Goal: Information Seeking & Learning: Find specific fact

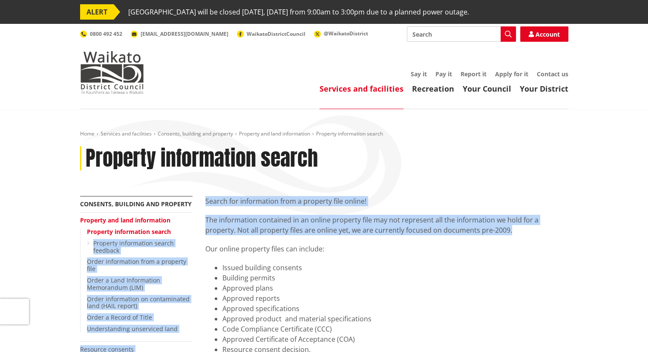
drag, startPoint x: 202, startPoint y: 247, endPoint x: 182, endPoint y: 233, distance: 25.2
click at [182, 233] on li "Property information search Property information search feedback" at bounding box center [140, 241] width 106 height 26
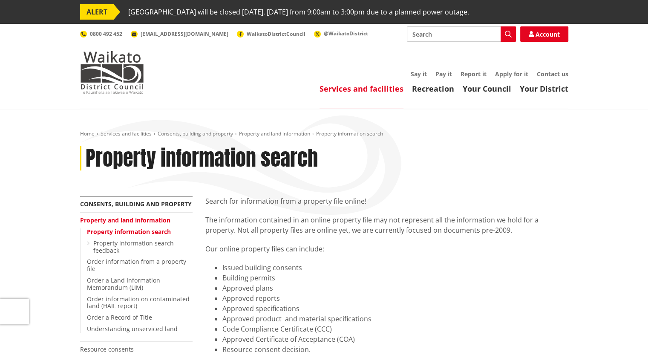
click at [145, 233] on link "Property information search" at bounding box center [129, 232] width 84 height 8
drag, startPoint x: 646, startPoint y: 61, endPoint x: 646, endPoint y: 68, distance: 7.7
click at [646, 68] on header "Toggle search Toggle navigation Services and facilities Recreation Your Council…" at bounding box center [324, 66] width 648 height 85
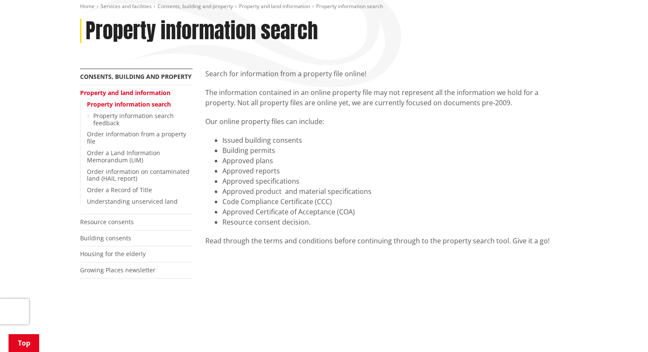
scroll to position [133, 0]
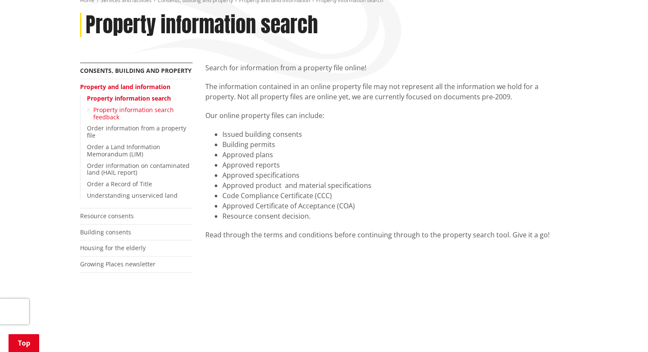
click at [130, 108] on link "Property information search feedback" at bounding box center [133, 113] width 81 height 15
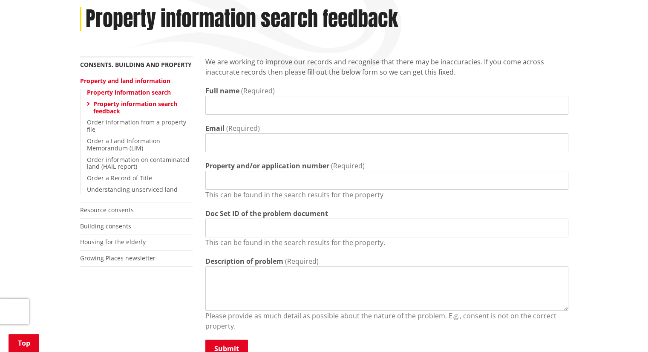
scroll to position [143, 0]
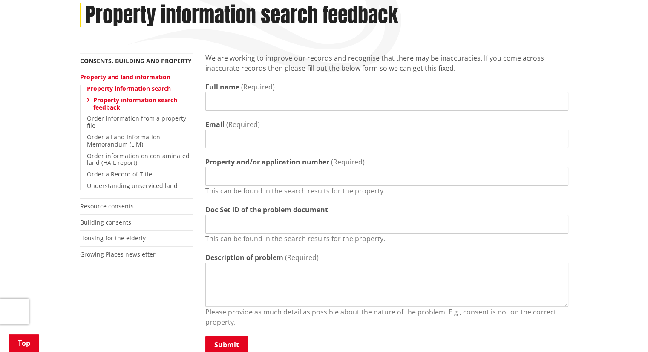
click at [134, 89] on link "Property information search" at bounding box center [129, 88] width 84 height 8
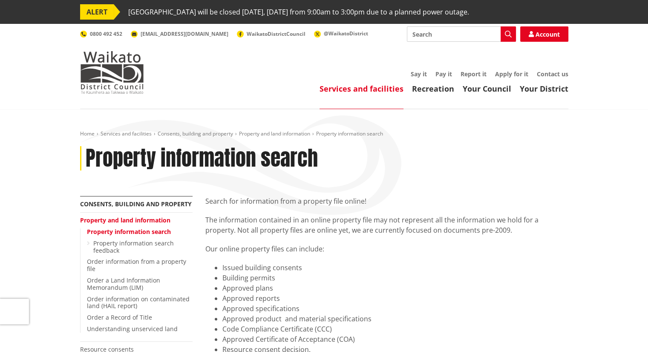
click at [422, 37] on input "Search" at bounding box center [461, 33] width 109 height 15
type input "[STREET_ADDRESS]"
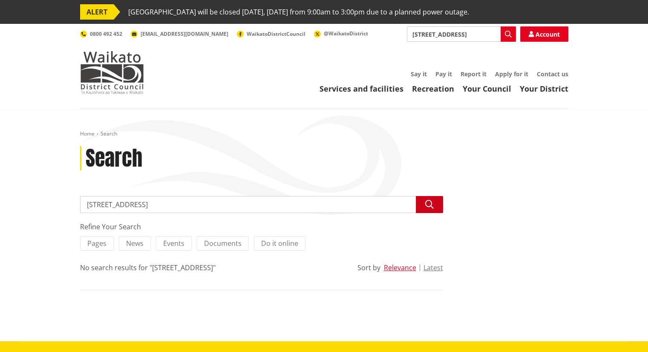
click at [435, 199] on button "Search" at bounding box center [429, 204] width 27 height 17
click at [266, 212] on input "[STREET_ADDRESS]" at bounding box center [261, 204] width 363 height 17
click at [235, 246] on span "Documents" at bounding box center [223, 243] width 38 height 9
click at [0, 0] on input "Documents" at bounding box center [0, 0] width 0 height 0
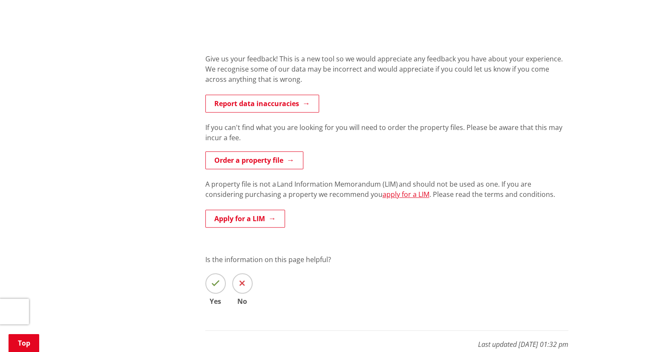
scroll to position [767, 0]
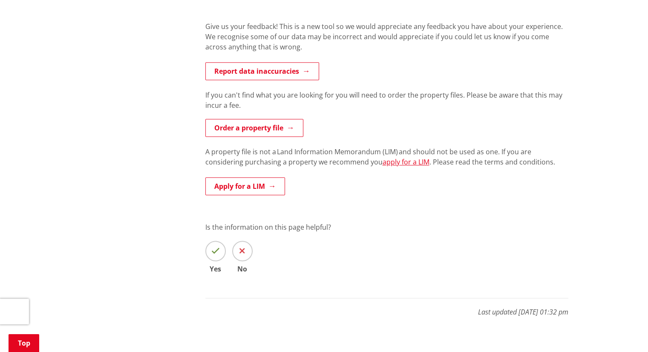
click at [247, 249] on span at bounding box center [242, 251] width 20 height 20
click at [0, 0] on input "No" at bounding box center [0, 0] width 0 height 0
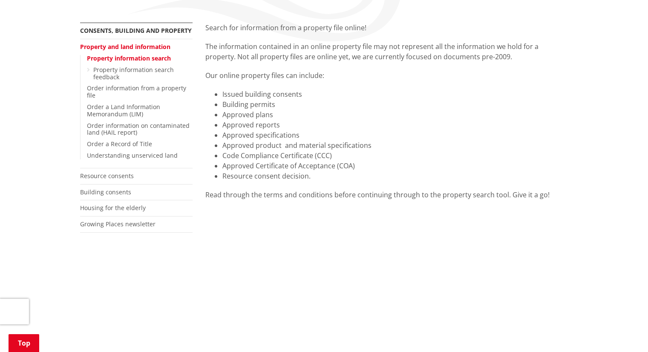
scroll to position [171, 0]
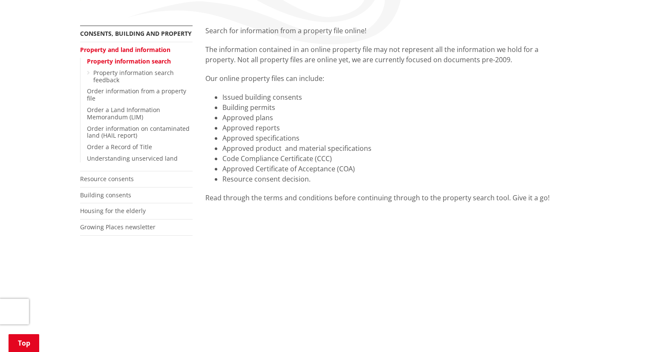
click at [183, 251] on div "More from this section Consents, building and property Property and land inform…" at bounding box center [136, 141] width 125 height 231
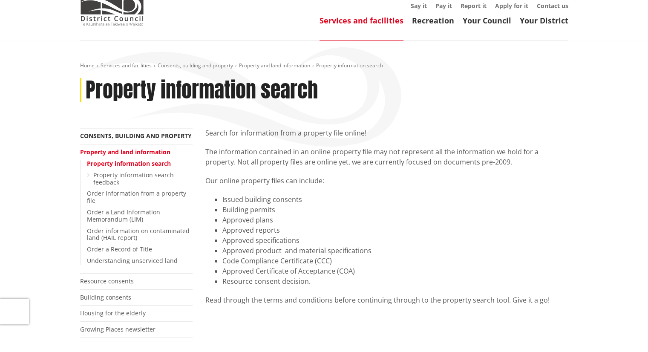
scroll to position [85, 0]
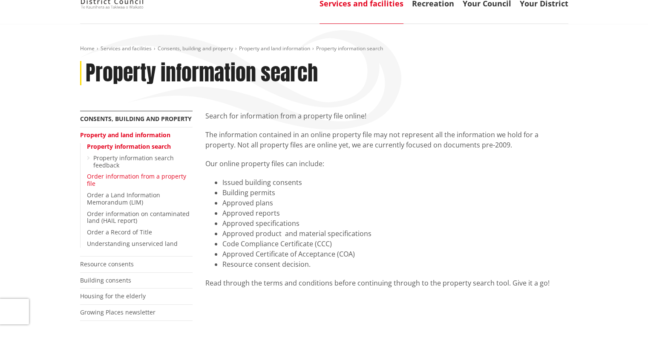
click at [143, 178] on link "Order information from a property file" at bounding box center [136, 179] width 99 height 15
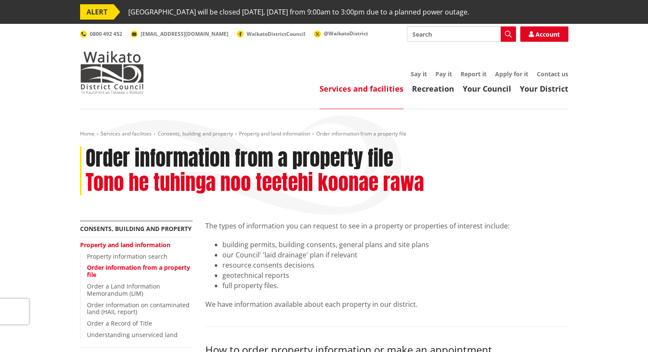
click at [425, 35] on input "Search" at bounding box center [461, 33] width 109 height 15
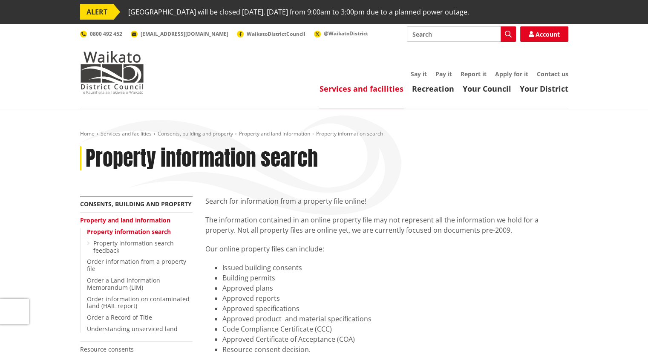
click at [431, 36] on input "Search" at bounding box center [461, 33] width 109 height 15
type input "22a herefo"
click at [505, 35] on icon "button" at bounding box center [508, 34] width 7 height 7
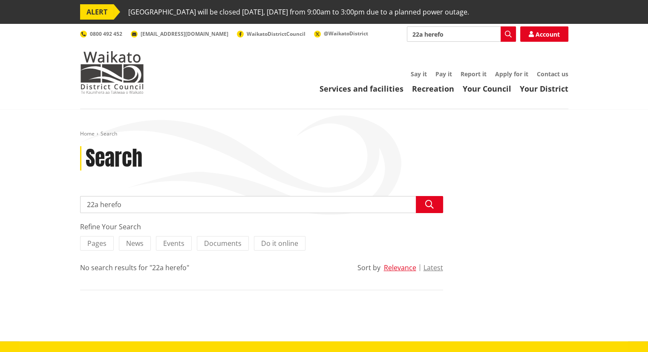
click at [445, 33] on input "22a herefo" at bounding box center [461, 33] width 109 height 15
type input "22a here"
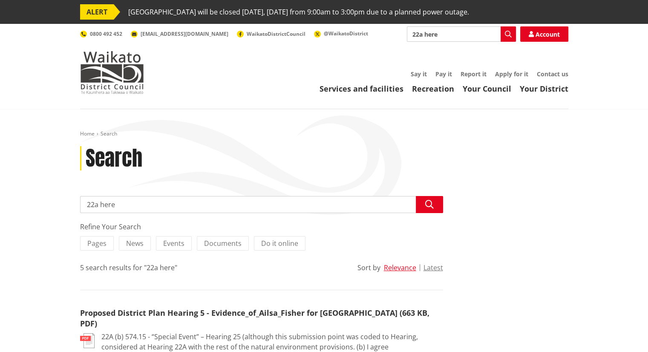
click at [442, 32] on input "22a here" at bounding box center [461, 33] width 109 height 15
type input "22a herefo"
click at [511, 33] on button "Search" at bounding box center [508, 33] width 15 height 15
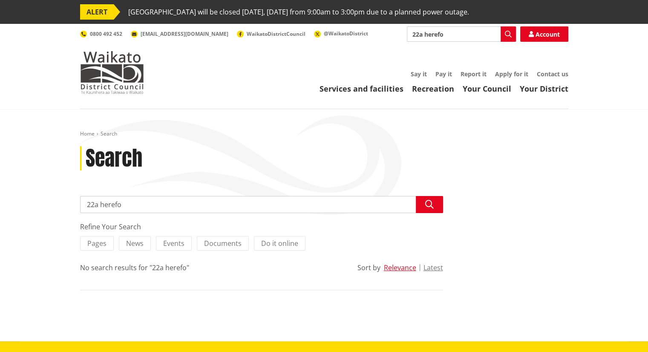
click at [422, 35] on input "22a herefo" at bounding box center [461, 33] width 109 height 15
type input "22 herefo"
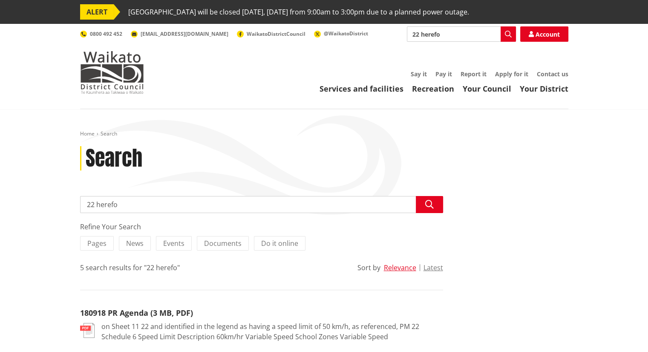
drag, startPoint x: 127, startPoint y: 204, endPoint x: 69, endPoint y: 203, distance: 58.0
click at [69, 203] on div "Home Search Search Search 22 herefo Search Refine Your Search Pages News Events…" at bounding box center [324, 348] width 648 height 478
type input "herefo"
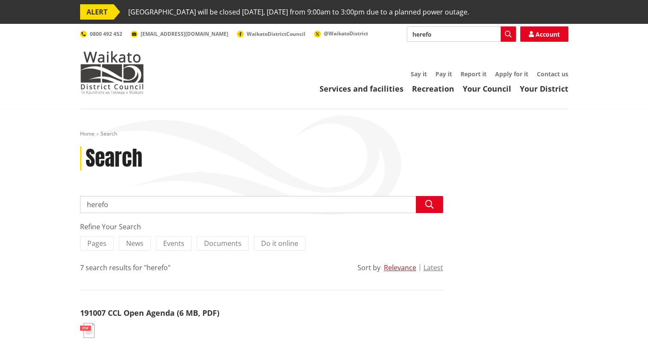
click at [434, 34] on input "herefo" at bounding box center [461, 33] width 109 height 15
drag, startPoint x: 434, startPoint y: 34, endPoint x: 403, endPoint y: 37, distance: 31.3
click at [404, 37] on div "Search herefo Search Account 0800 492 452 [EMAIL_ADDRESS][DOMAIN_NAME] WaikatoD…" at bounding box center [324, 33] width 488 height 15
paste input ""22 Herefo""
type input ""22 Herefo""
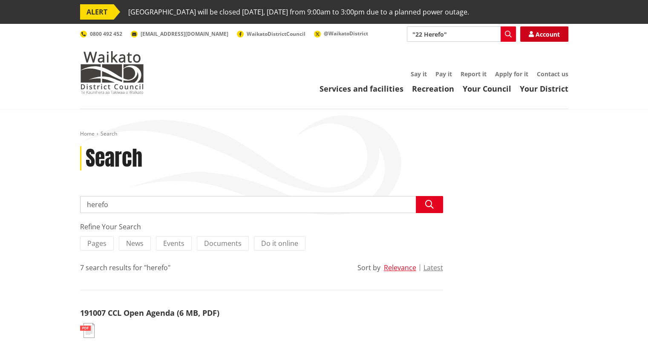
click at [539, 30] on link "Account" at bounding box center [544, 33] width 48 height 15
drag, startPoint x: 443, startPoint y: 35, endPoint x: 438, endPoint y: 37, distance: 5.3
click at [438, 37] on input "herefo" at bounding box center [461, 33] width 109 height 15
drag, startPoint x: 111, startPoint y: 206, endPoint x: 69, endPoint y: 203, distance: 42.7
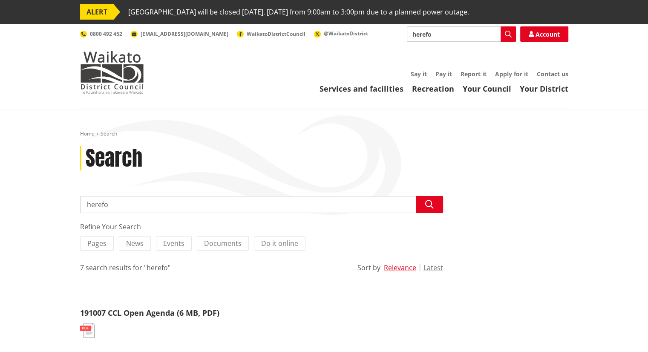
paste input ""22 Herefo""
type input ""22 Herefo""
click at [436, 205] on button "Search" at bounding box center [429, 204] width 27 height 17
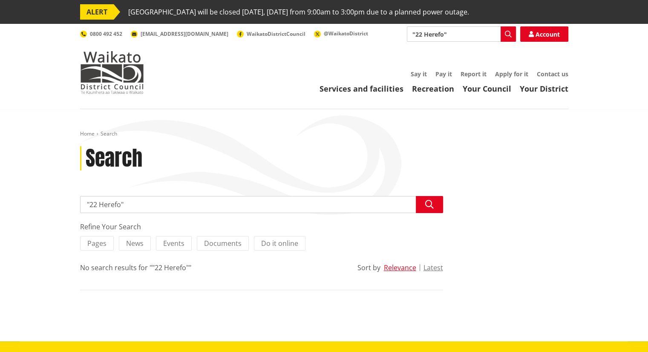
click at [217, 203] on input ""22 Herefo"" at bounding box center [261, 204] width 363 height 17
click at [433, 203] on button "Search" at bounding box center [429, 204] width 27 height 17
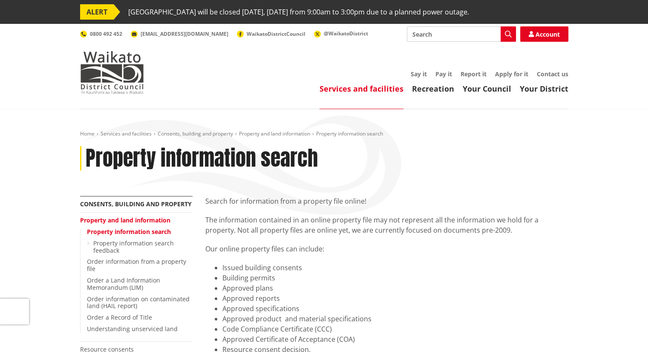
click at [426, 36] on input "Search" at bounding box center [461, 33] width 109 height 15
click at [425, 33] on input "Search" at bounding box center [461, 33] width 109 height 15
click at [422, 35] on input "Search" at bounding box center [461, 33] width 109 height 15
type input "22 herefo"
click at [505, 32] on icon "button" at bounding box center [508, 34] width 7 height 7
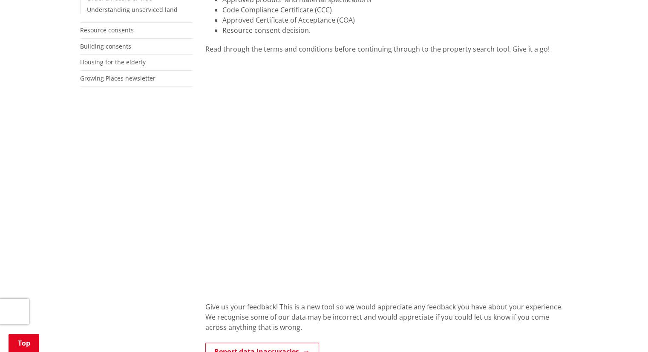
scroll to position [322, 0]
